Goal: Transaction & Acquisition: Purchase product/service

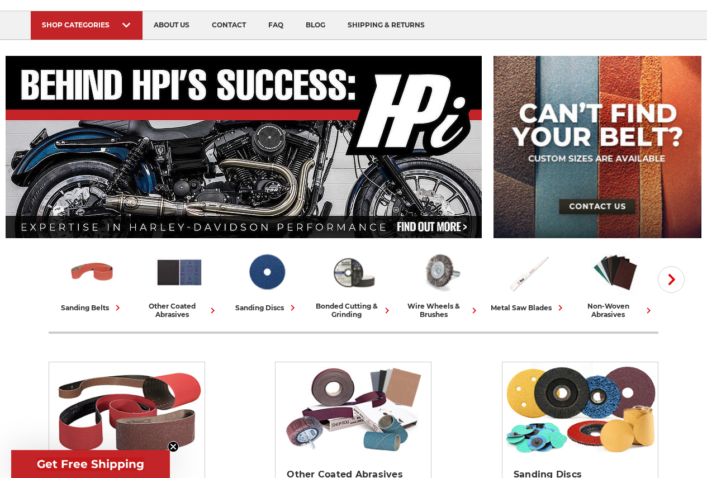
scroll to position [224, 0]
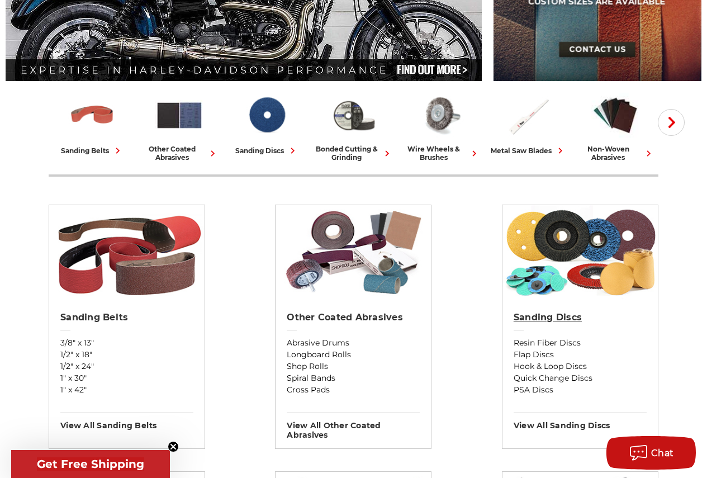
click at [549, 317] on h2 "Sanding Discs" at bounding box center [580, 317] width 133 height 11
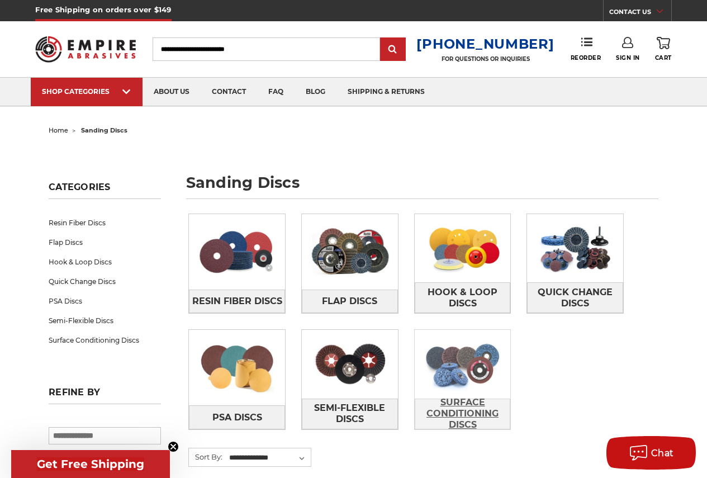
click at [458, 402] on span "Surface Conditioning Discs" at bounding box center [462, 413] width 95 height 41
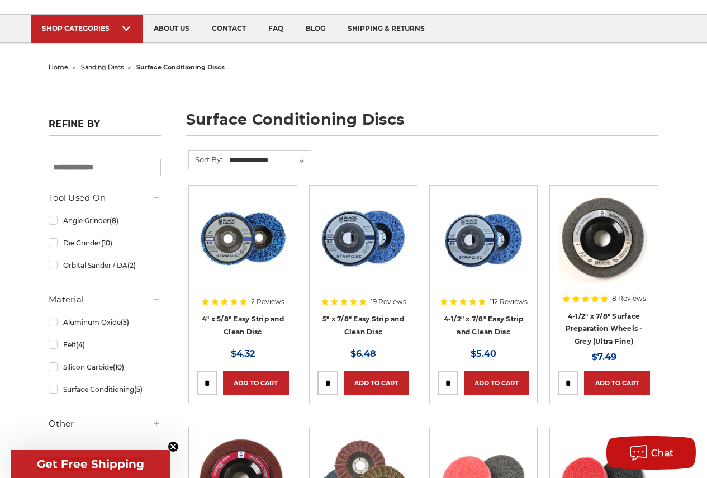
scroll to position [168, 0]
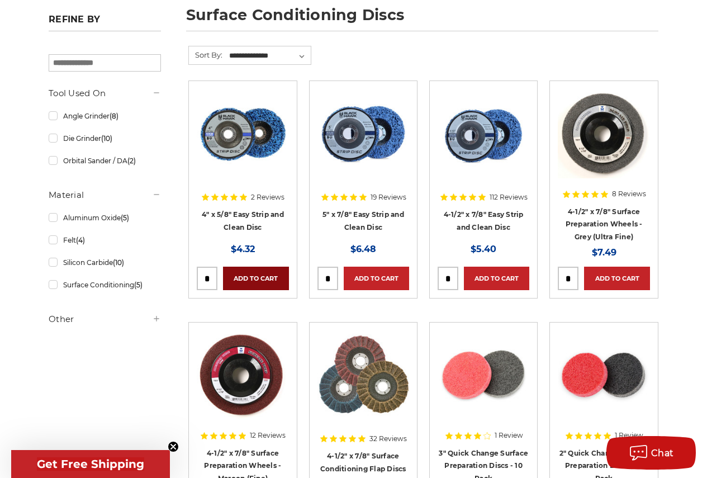
click at [255, 274] on link "Add to Cart" at bounding box center [255, 278] width 65 height 23
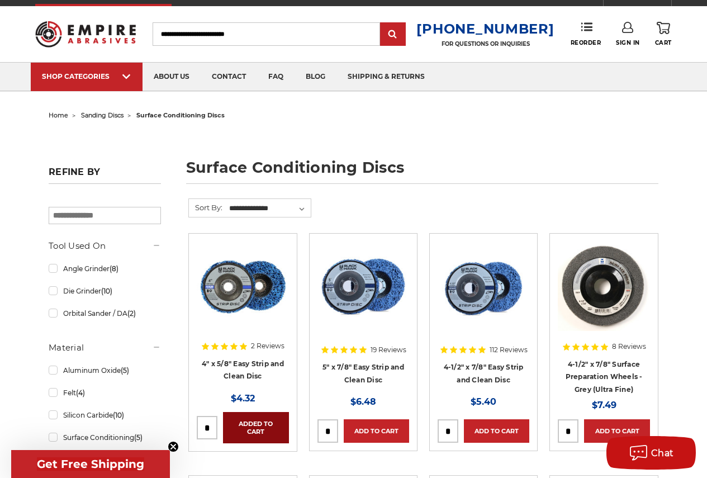
scroll to position [0, 0]
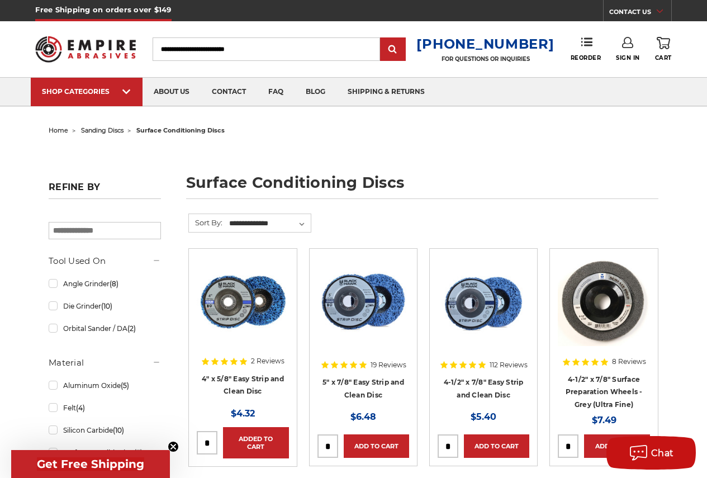
click at [662, 42] on icon at bounding box center [663, 43] width 13 height 12
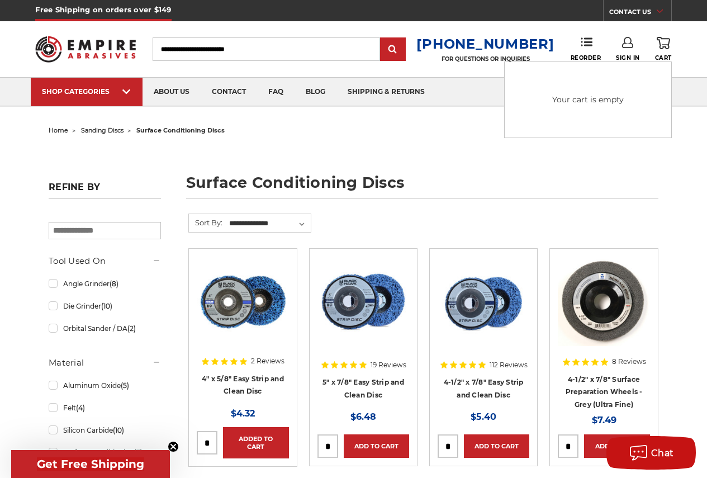
click at [662, 42] on icon at bounding box center [663, 43] width 13 height 12
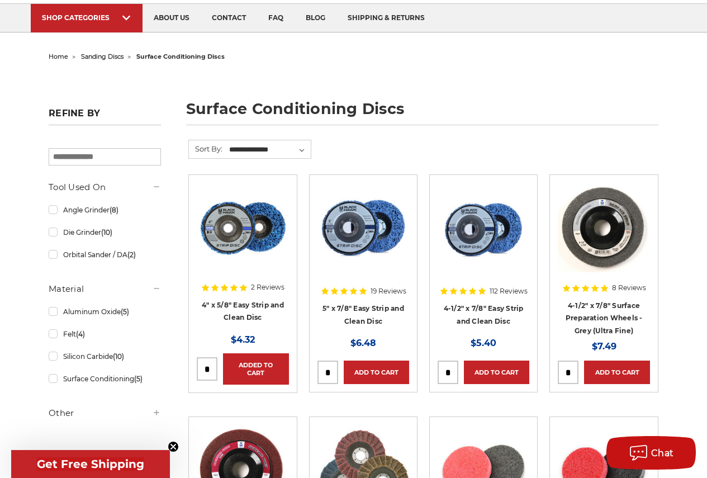
scroll to position [224, 0]
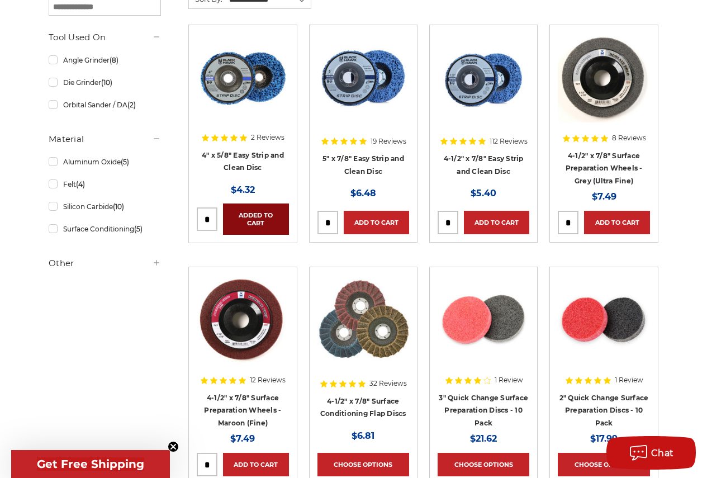
click at [253, 215] on link "Added to Cart" at bounding box center [255, 218] width 65 height 31
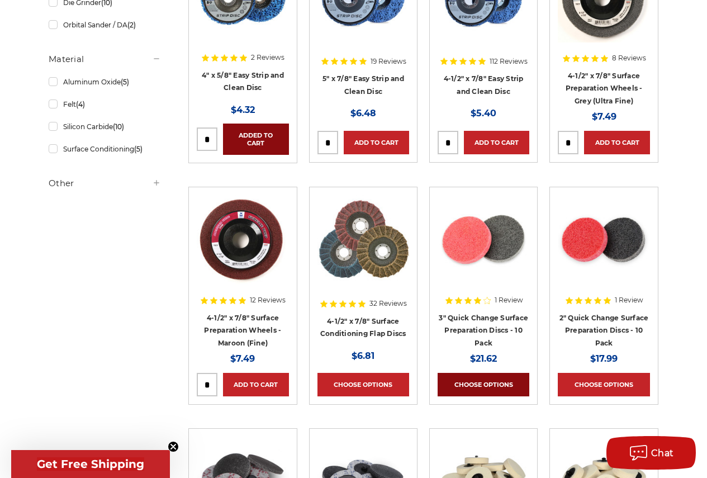
scroll to position [447, 0]
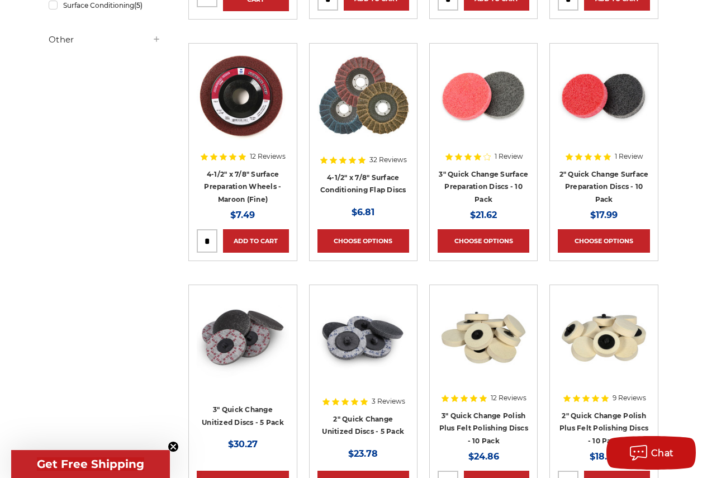
click at [173, 447] on icon "Close teaser" at bounding box center [173, 446] width 4 height 4
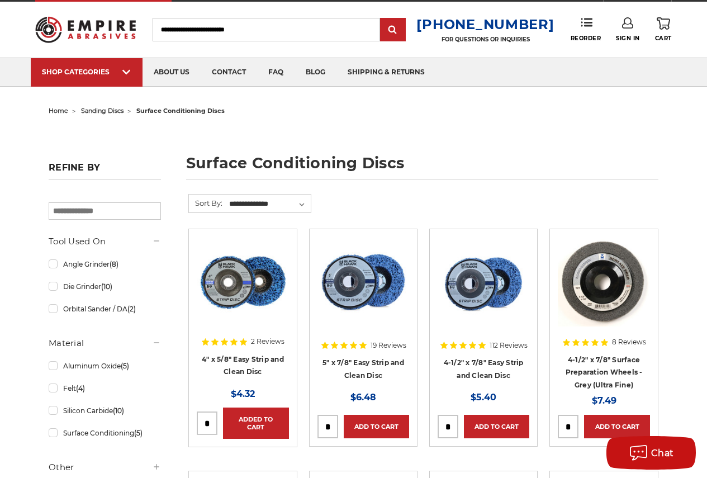
scroll to position [0, 0]
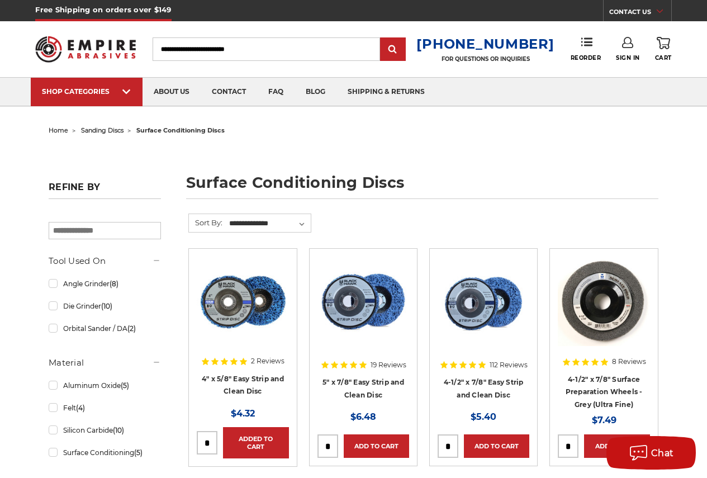
click at [666, 40] on icon at bounding box center [663, 43] width 13 height 12
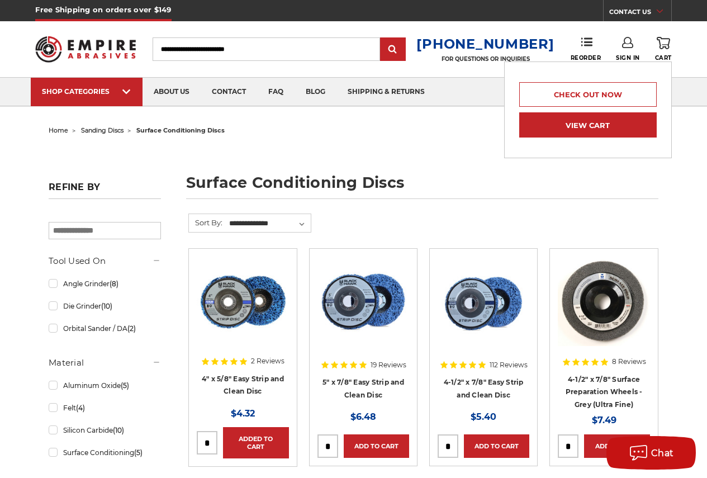
click at [580, 126] on link "View Cart" at bounding box center [588, 124] width 138 height 25
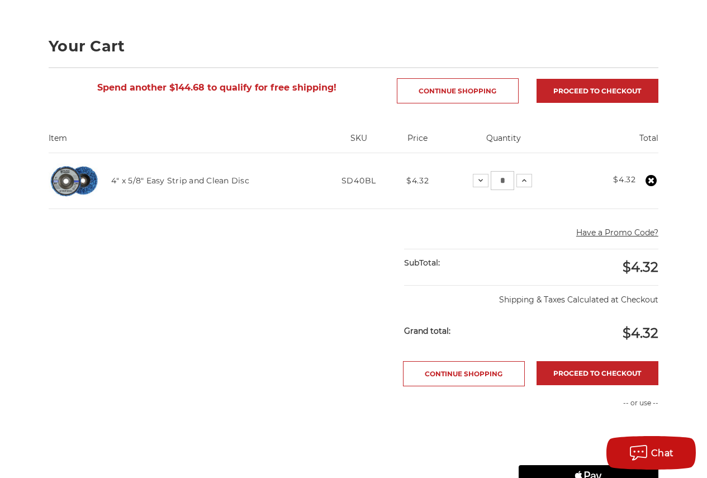
scroll to position [168, 0]
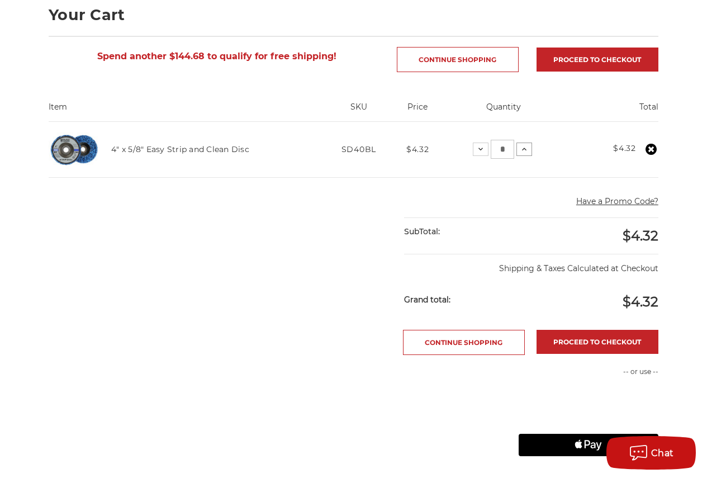
click at [524, 149] on use at bounding box center [524, 149] width 4 height 3
click at [524, 149] on use at bounding box center [523, 149] width 4 height 3
click at [477, 148] on icon at bounding box center [476, 149] width 9 height 9
click at [477, 148] on icon at bounding box center [479, 149] width 9 height 9
click at [477, 148] on icon at bounding box center [480, 149] width 9 height 9
